Goal: Transaction & Acquisition: Purchase product/service

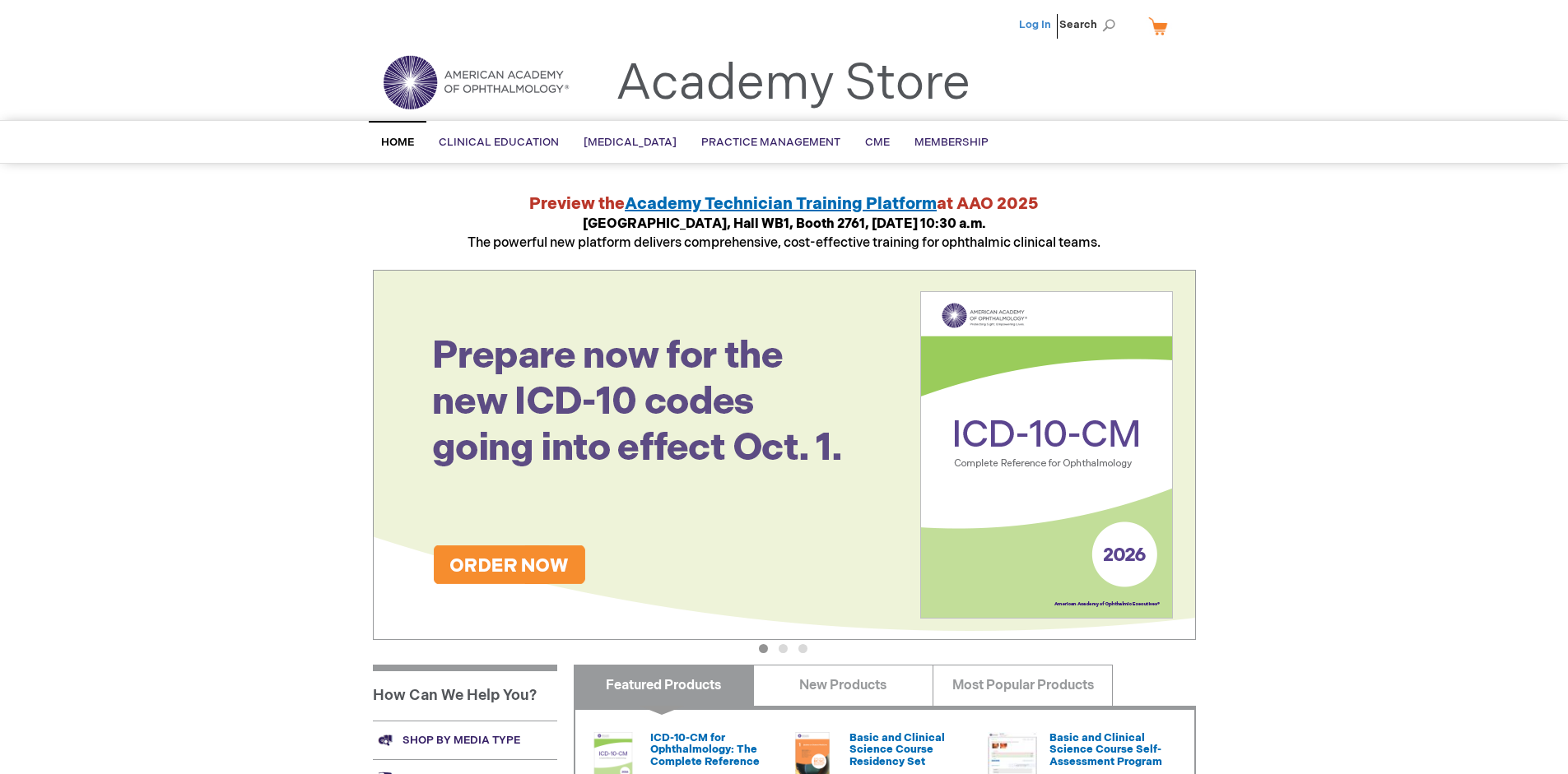
click at [1036, 25] on link "Log In" at bounding box center [1035, 25] width 32 height 13
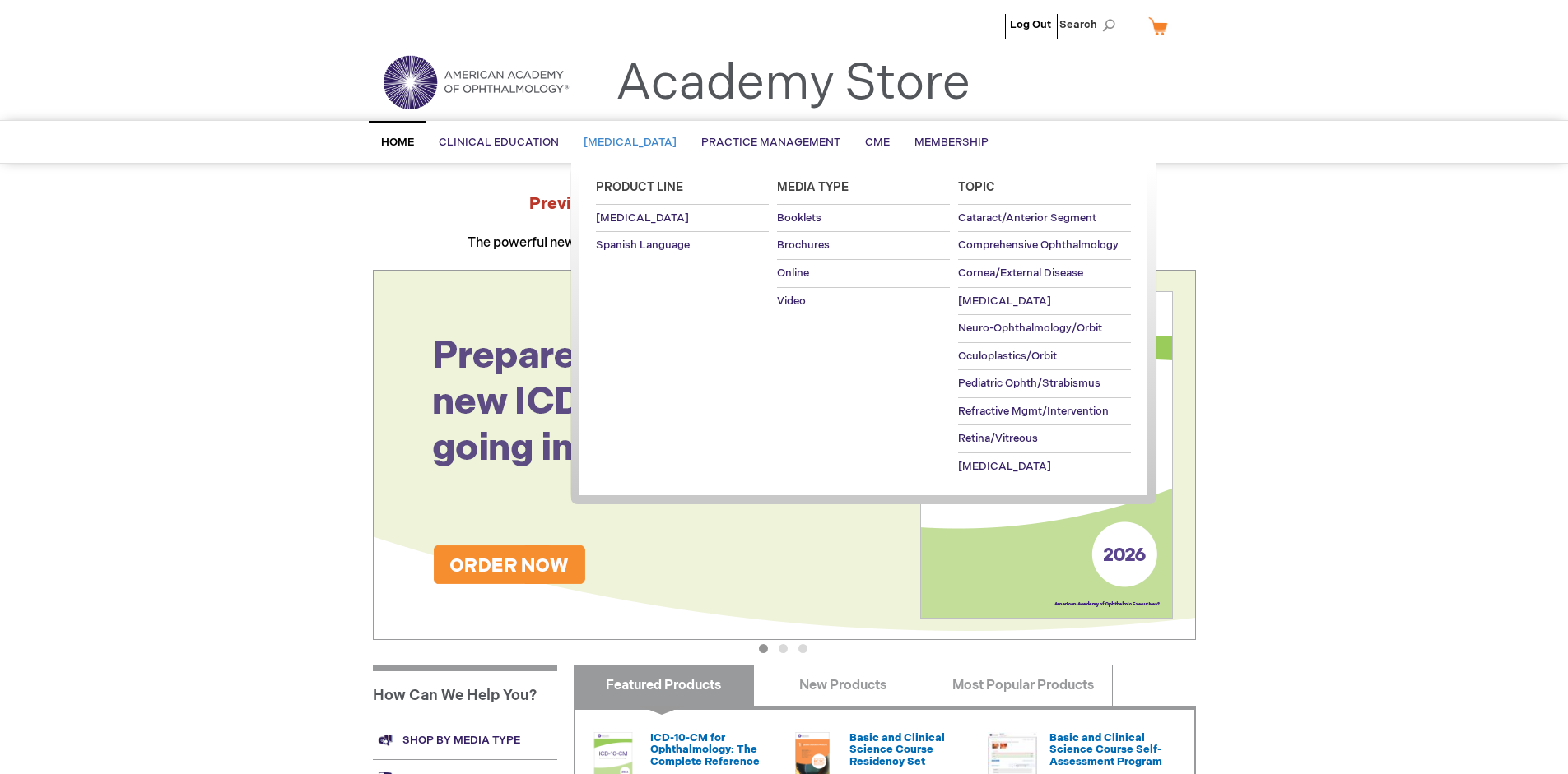
click at [635, 142] on span "Patient Education" at bounding box center [630, 142] width 93 height 13
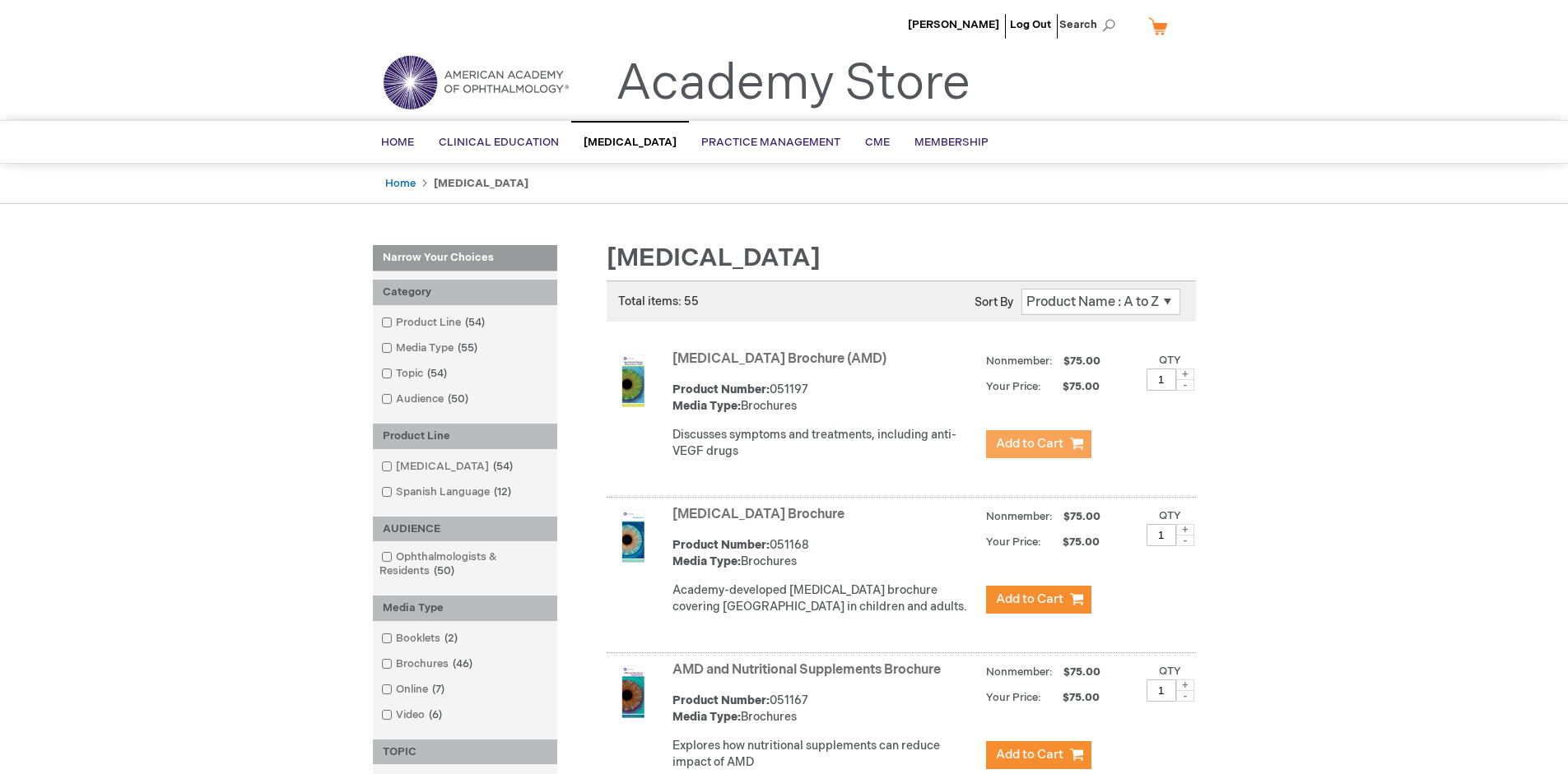
click at [1038, 444] on span "Add to Cart" at bounding box center [1030, 443] width 67 height 16
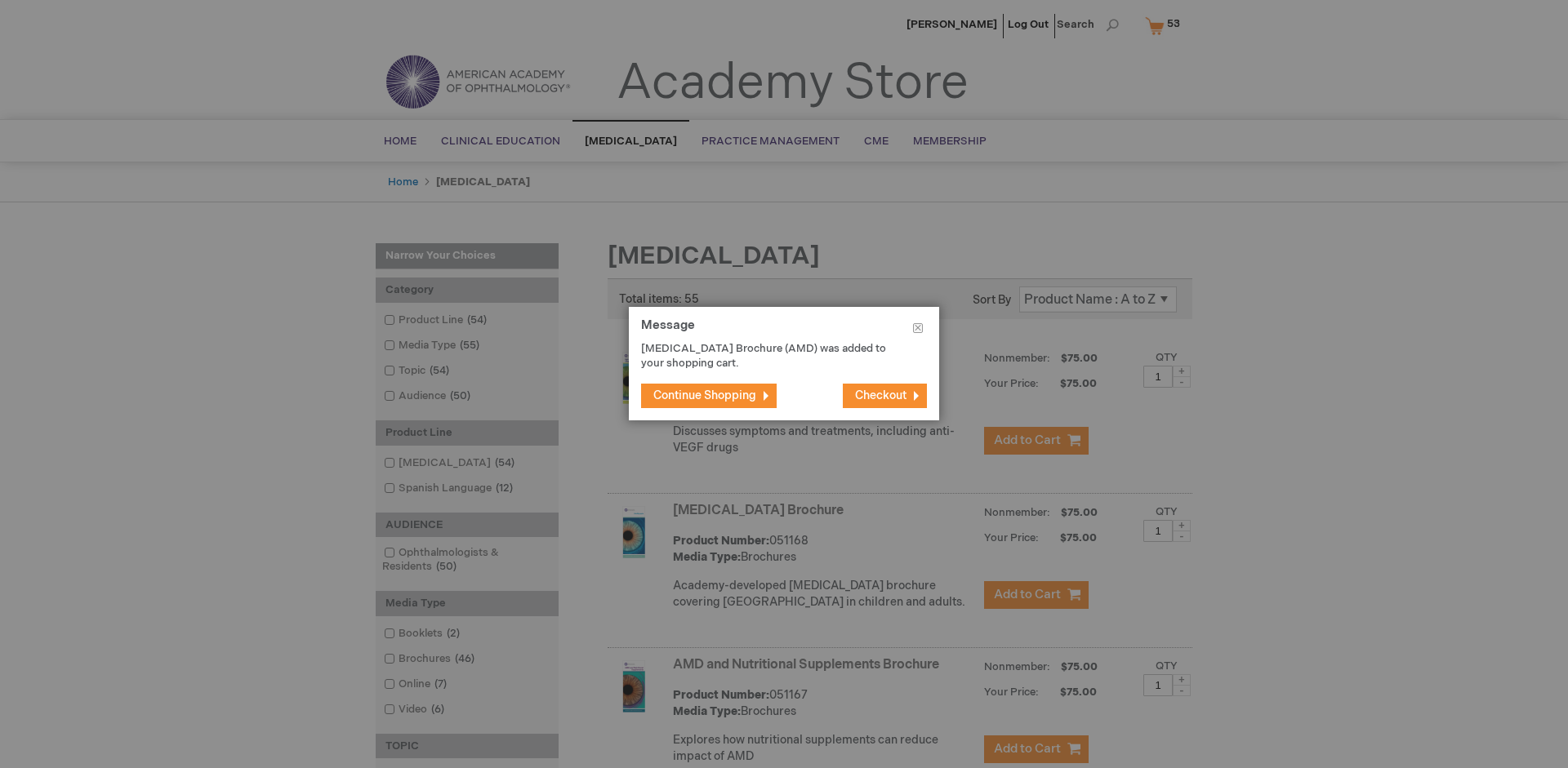
click at [705, 395] on span "Continue Shopping" at bounding box center [704, 395] width 103 height 14
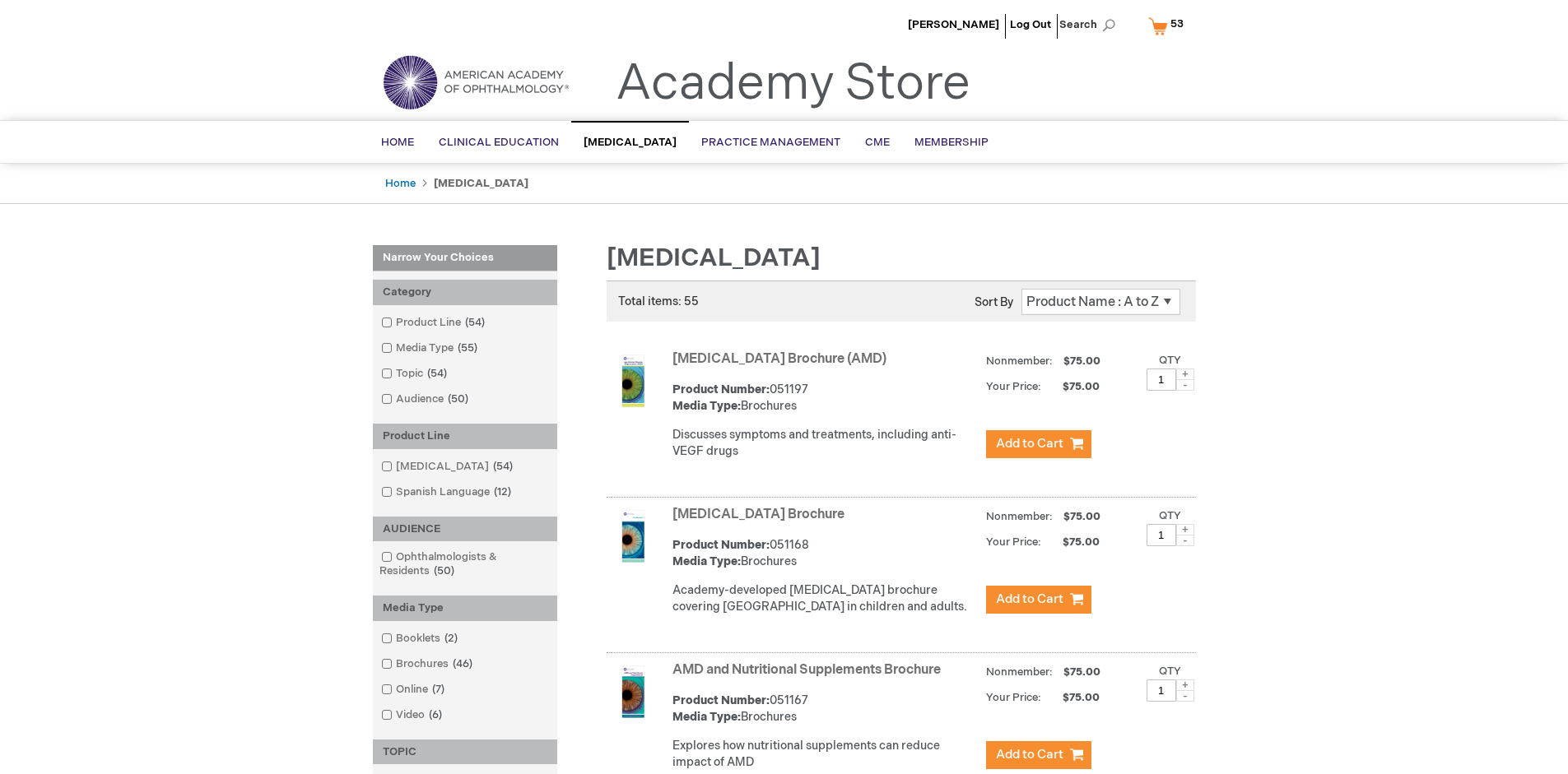
click at [810, 678] on link "AMD and Nutritional Supplements Brochure" at bounding box center [807, 670] width 268 height 16
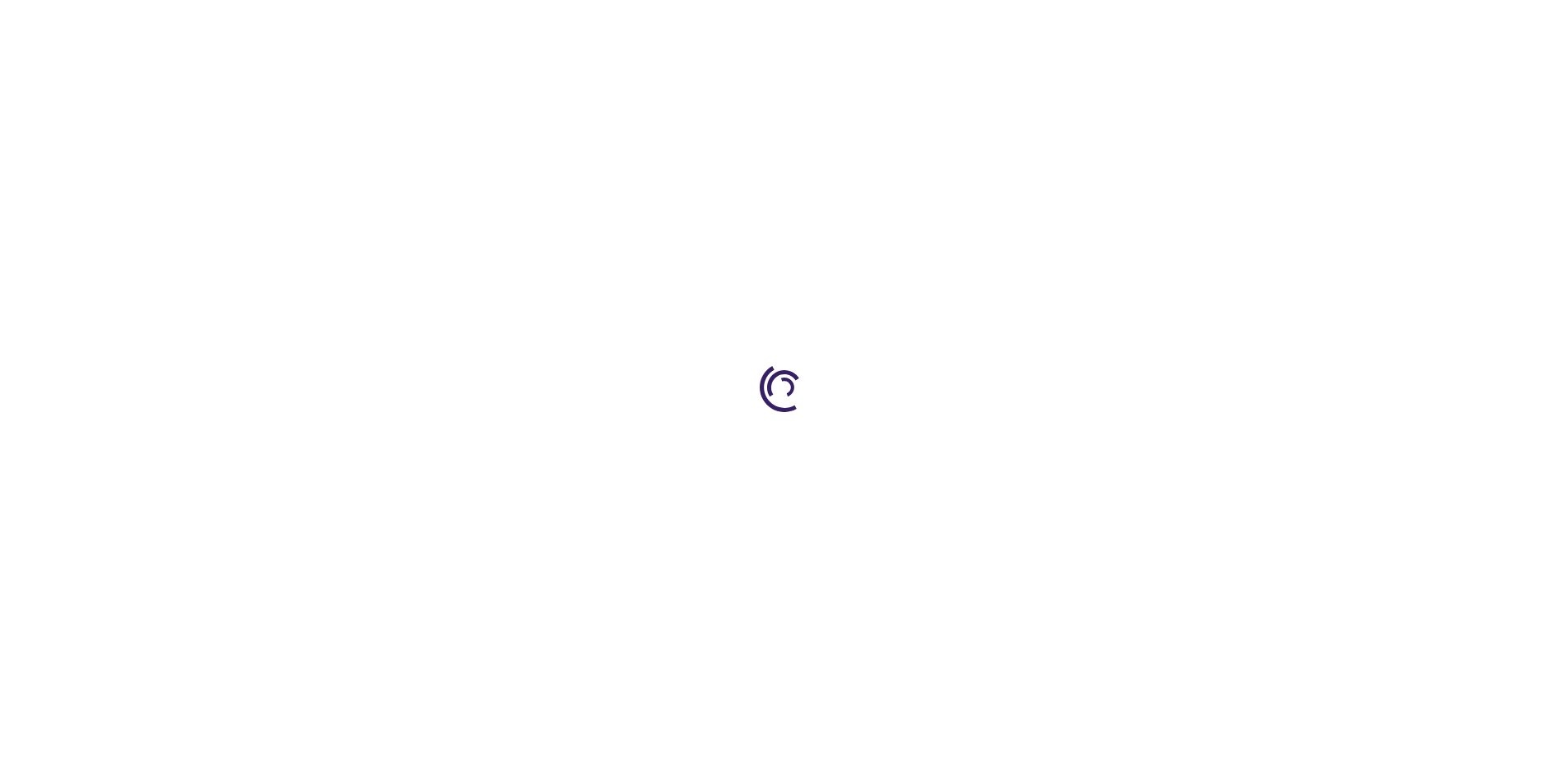
type input "1"
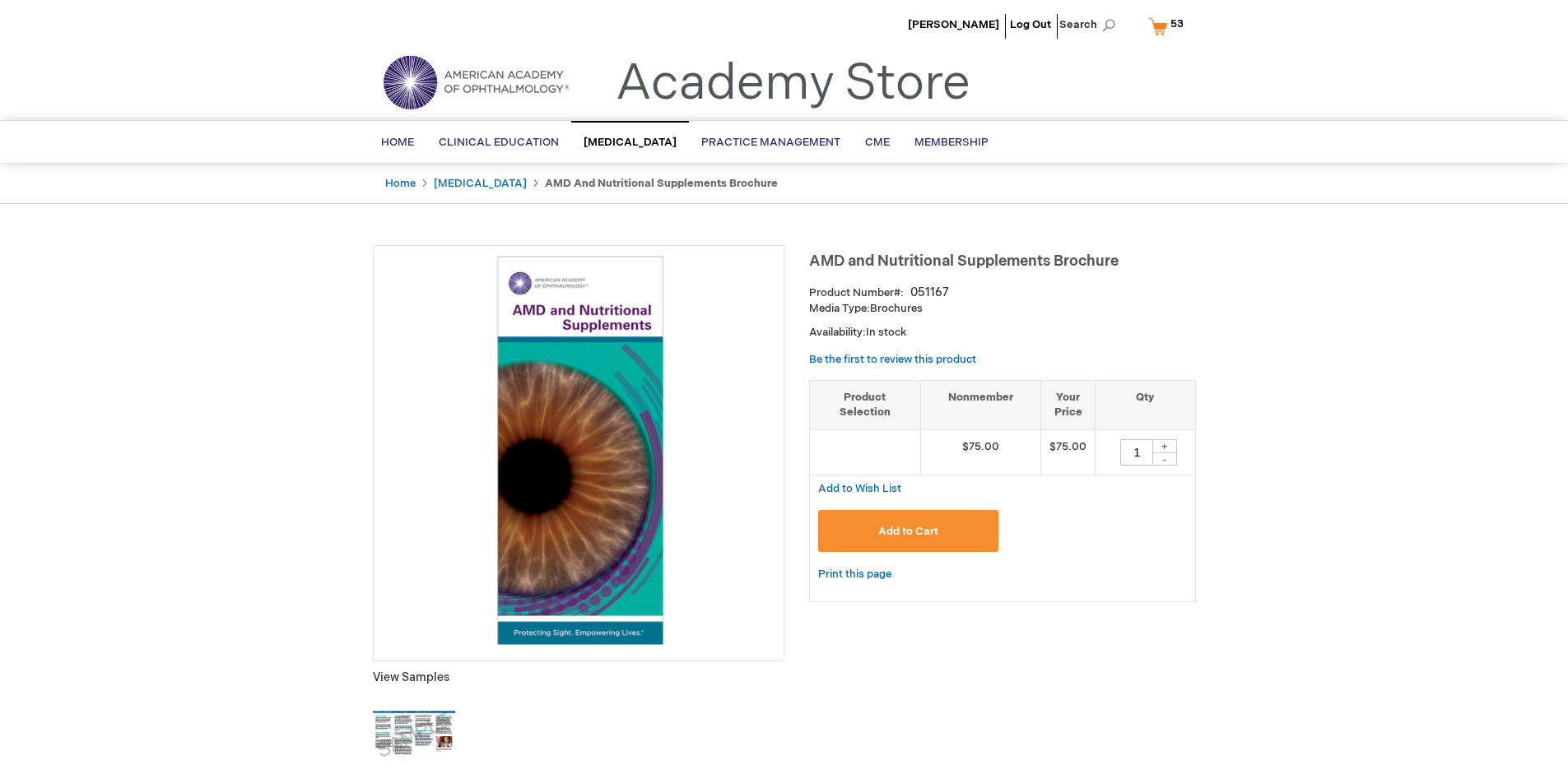
click at [908, 531] on span "Add to Cart" at bounding box center [908, 532] width 60 height 13
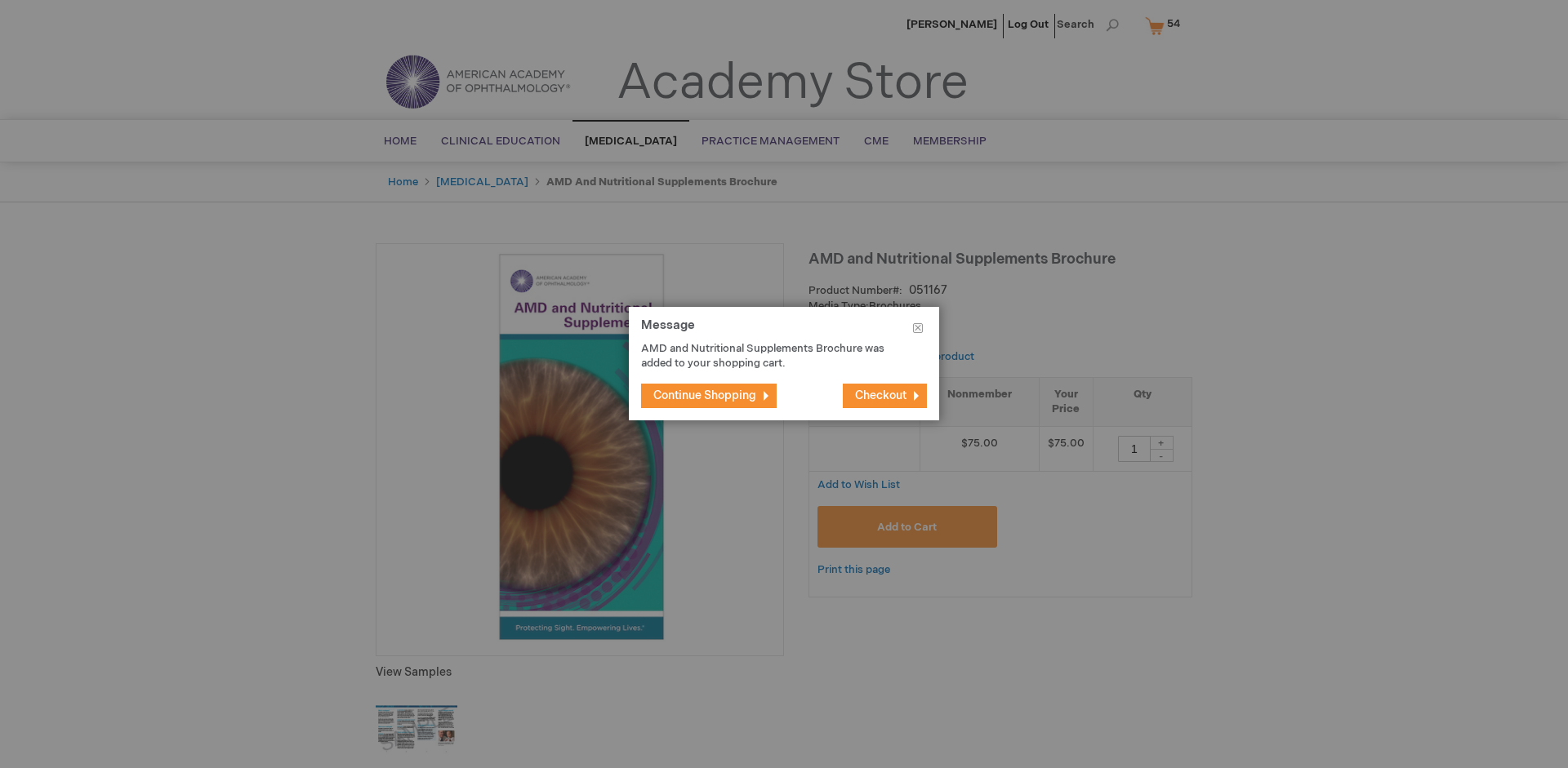
click at [705, 395] on span "Continue Shopping" at bounding box center [704, 395] width 103 height 14
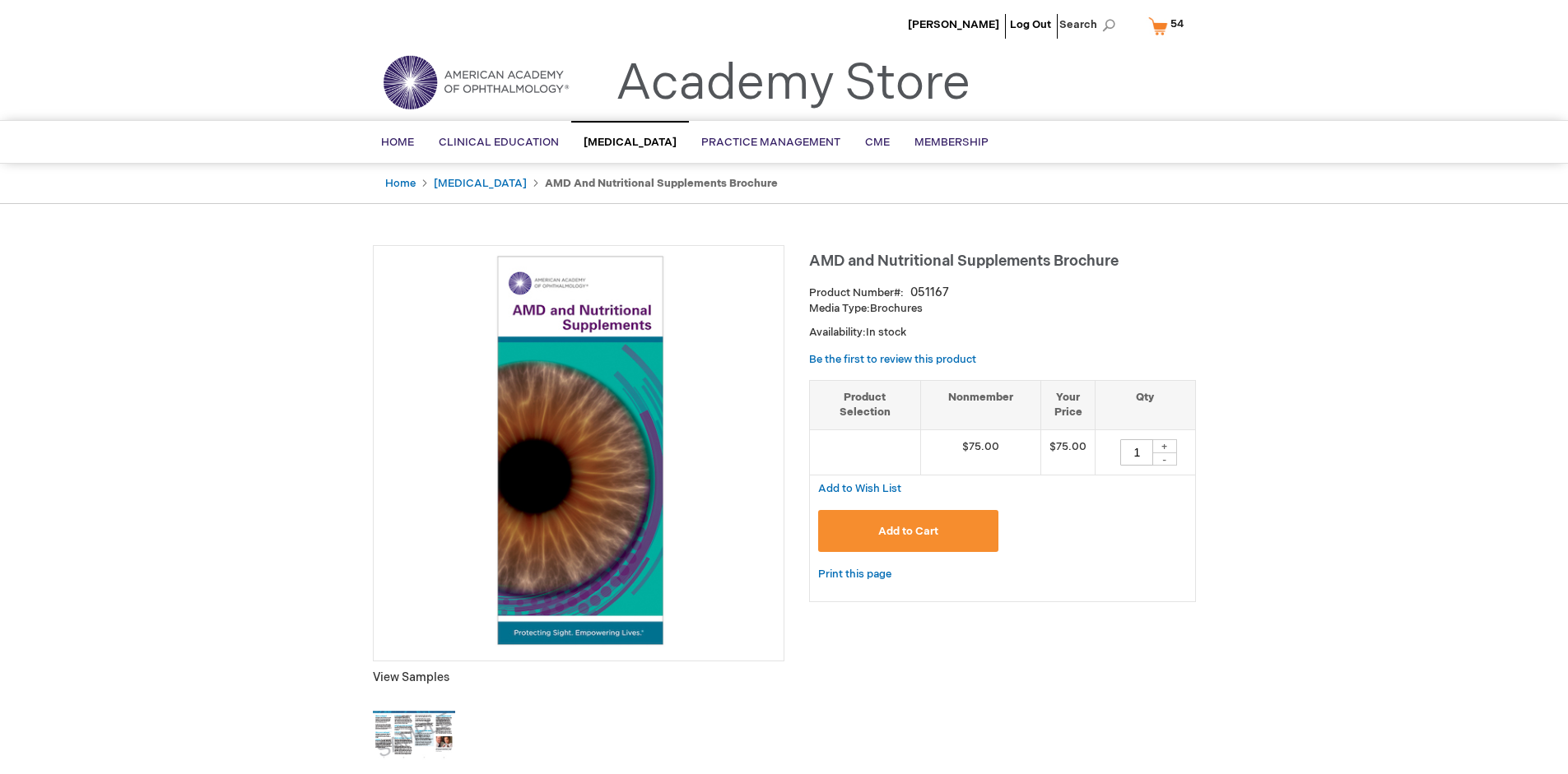
click at [1169, 26] on span "54 54 items" at bounding box center [1177, 23] width 18 height 19
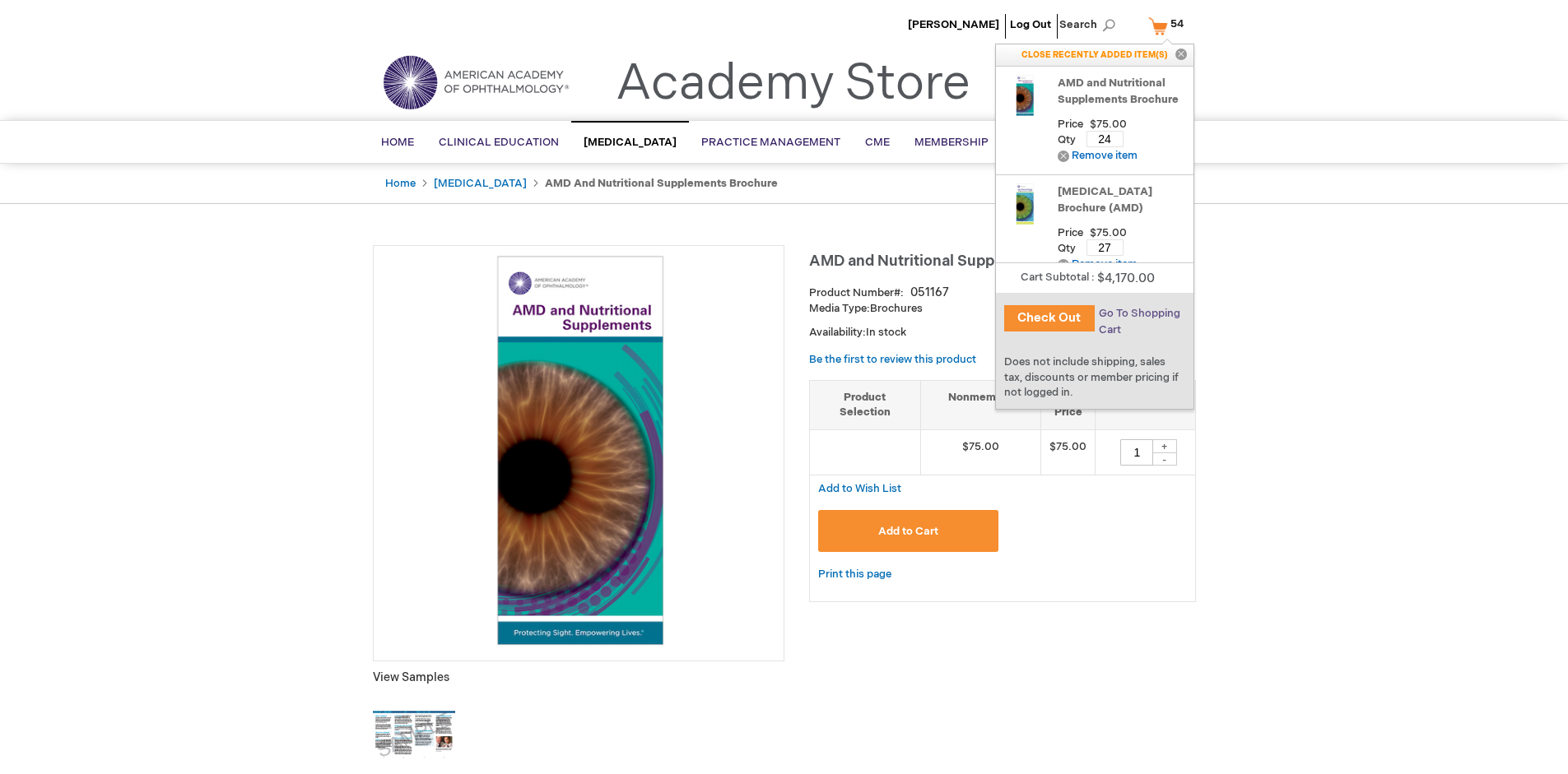
click at [1138, 313] on span "Go To Shopping Cart" at bounding box center [1139, 322] width 81 height 29
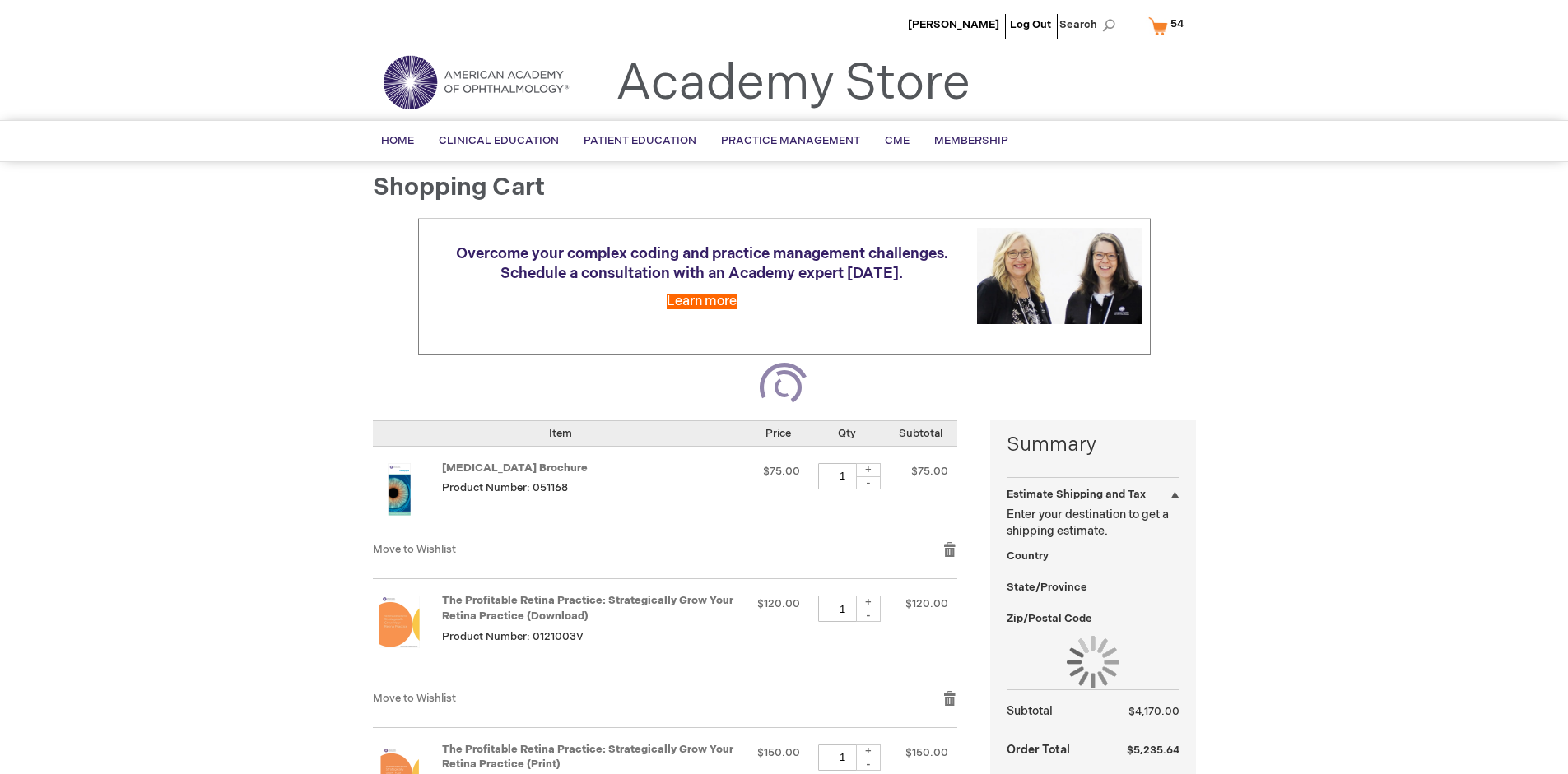
select select "US"
select select "41"
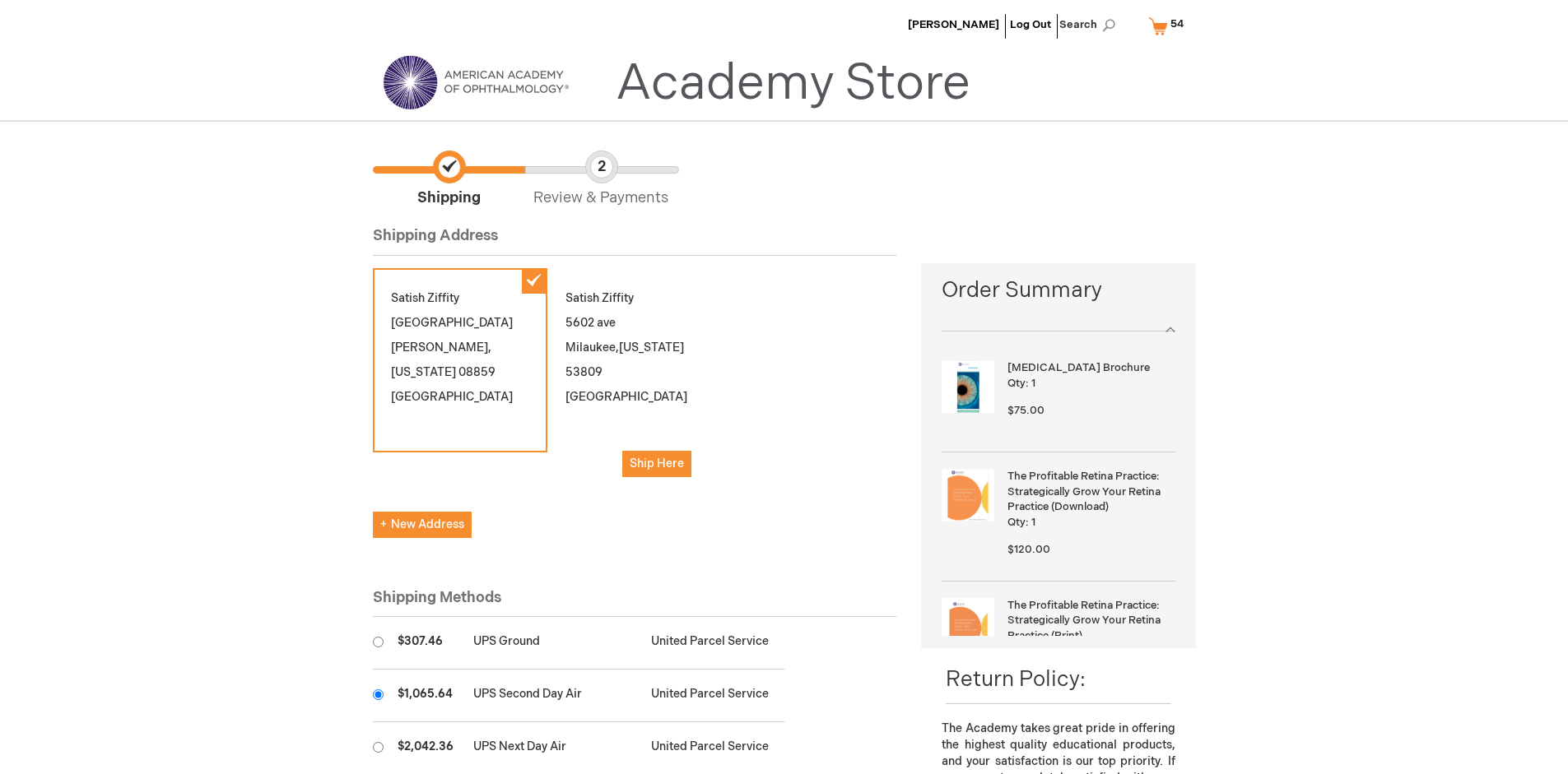
click at [378, 695] on input "radio" at bounding box center [379, 695] width 11 height 11
